Goal: Register for event/course

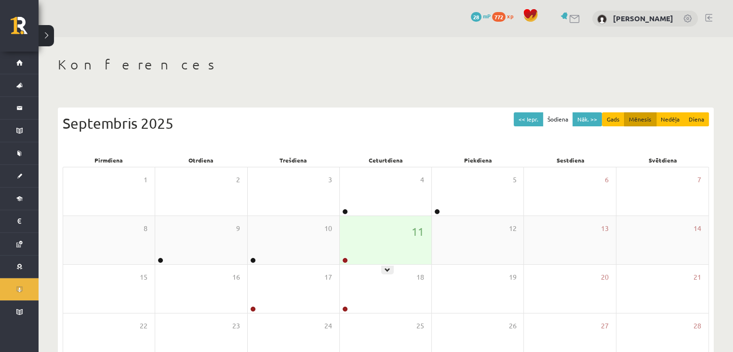
click at [391, 224] on div "11" at bounding box center [386, 240] width 92 height 48
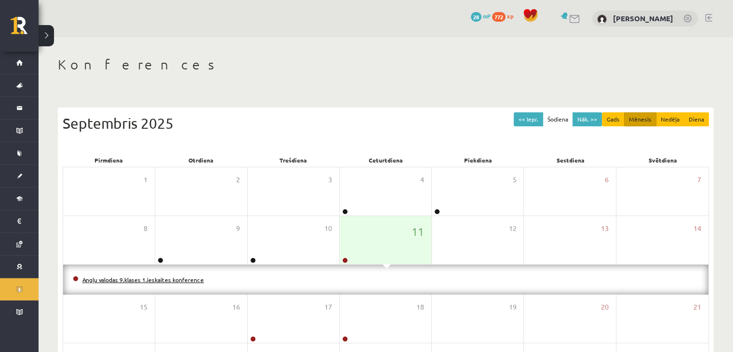
click at [189, 277] on link "Angļu valodas 9.klases 1.ieskaites konference" at bounding box center [142, 279] width 121 height 8
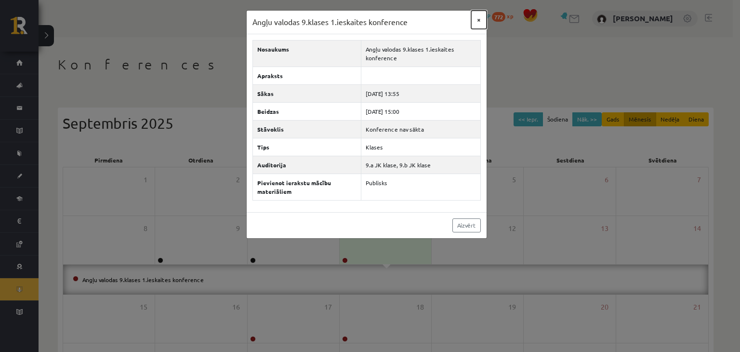
click at [481, 17] on button "×" at bounding box center [478, 20] width 15 height 18
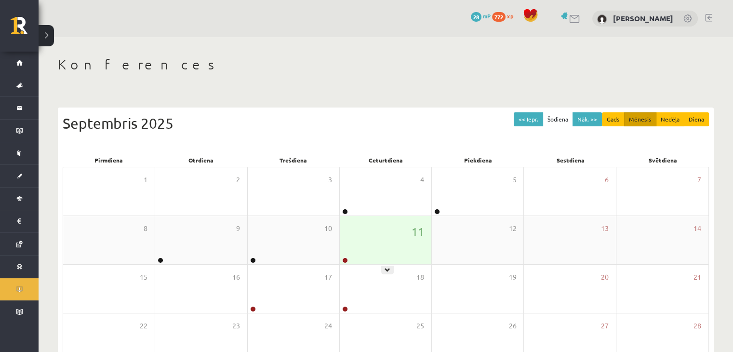
click at [370, 256] on div "11" at bounding box center [386, 240] width 92 height 48
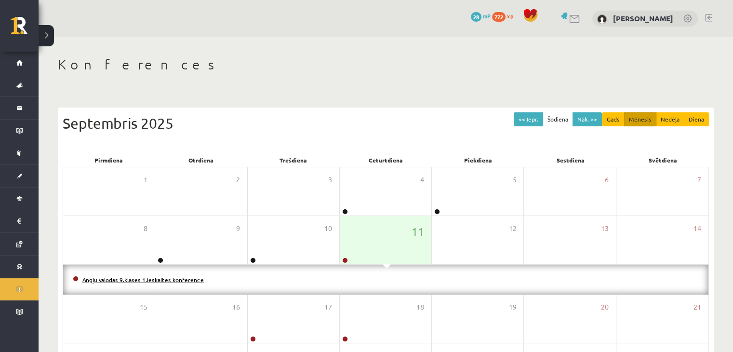
click at [175, 276] on link "Angļu valodas 9.klases 1.ieskaites konference" at bounding box center [142, 279] width 121 height 8
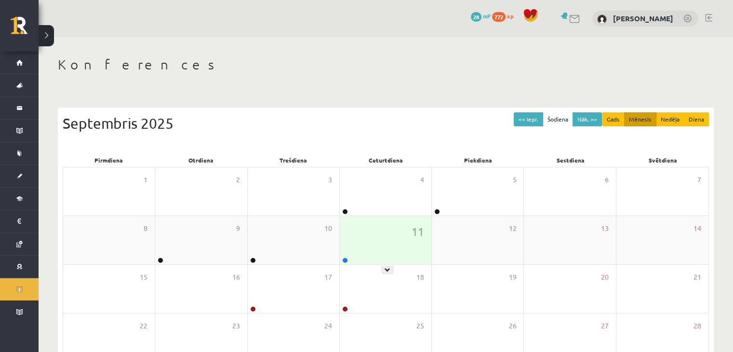
click at [363, 236] on div "11" at bounding box center [386, 240] width 92 height 48
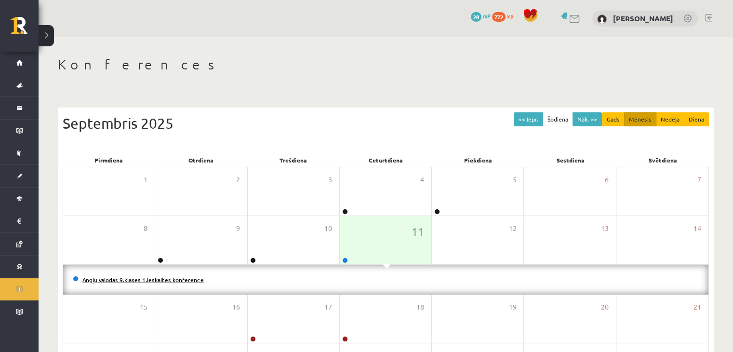
click at [187, 277] on link "Angļu valodas 9.klases 1.ieskaites konference" at bounding box center [142, 279] width 121 height 8
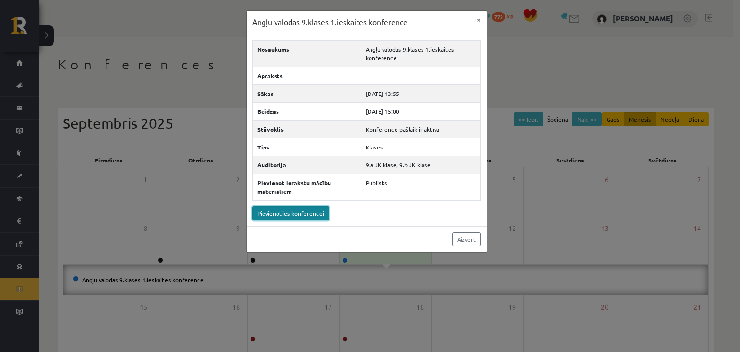
click at [304, 211] on link "Pievienoties konferencei" at bounding box center [290, 213] width 77 height 14
